Goal: Complete application form

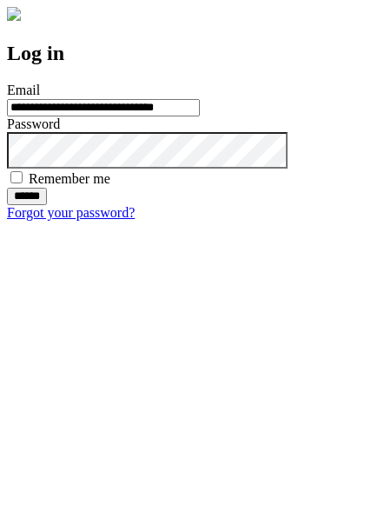
type input "**********"
click at [47, 205] on input "******" at bounding box center [27, 196] width 40 height 17
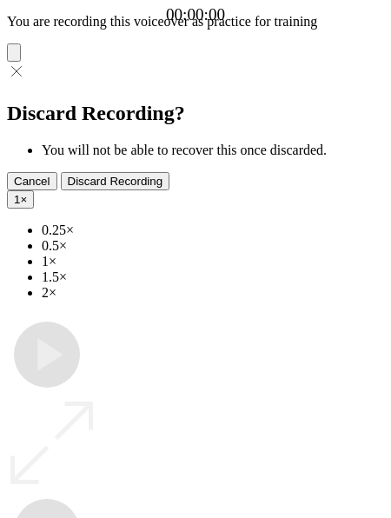
type input "**********"
